Goal: Task Accomplishment & Management: Manage account settings

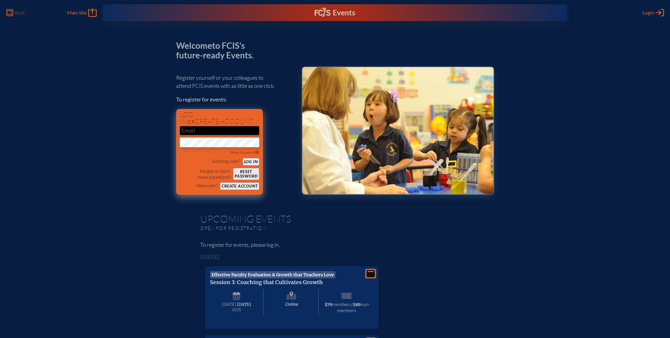
type input "[EMAIL_ADDRESS][DOMAIN_NAME]"
click at [252, 163] on button "Log in" at bounding box center [251, 162] width 17 height 8
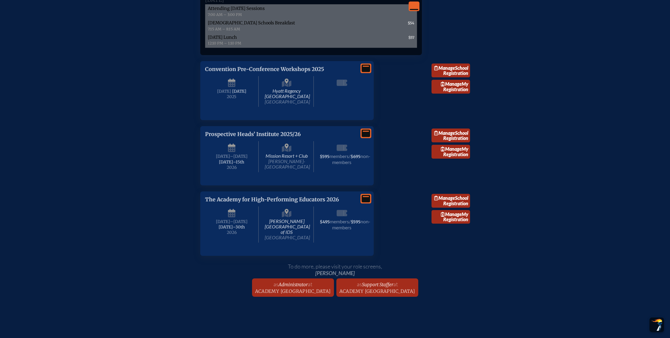
scroll to position [1009, 0]
click at [369, 73] on icon at bounding box center [366, 69] width 8 height 8
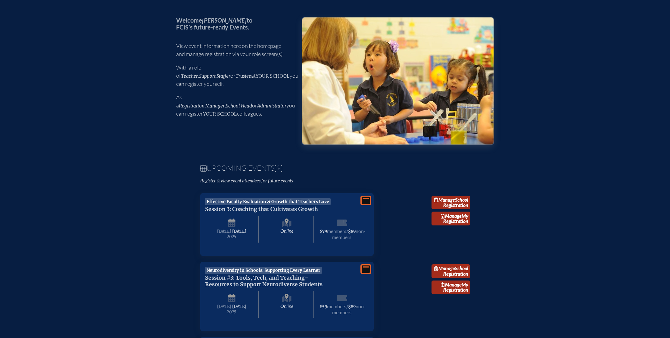
scroll to position [0, 0]
